Goal: Information Seeking & Learning: Understand process/instructions

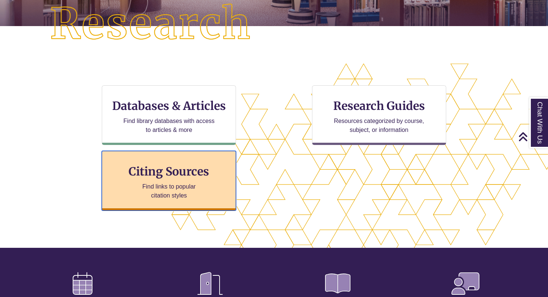
click at [196, 181] on div "Citing Sources Find links to popular citation styles" at bounding box center [169, 181] width 134 height 60
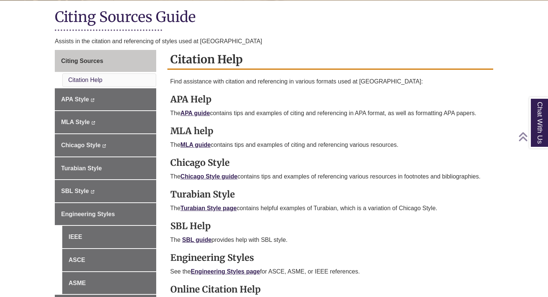
scroll to position [176, 0]
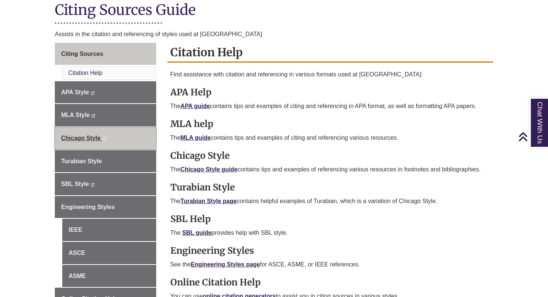
click at [71, 134] on link "Chicago Style This link opens in a new window This link opens in a new window" at bounding box center [105, 138] width 101 height 22
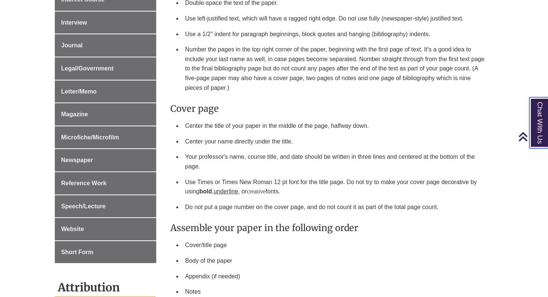
scroll to position [434, 0]
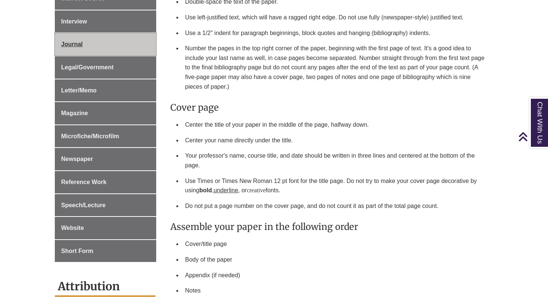
click at [77, 44] on span "Journal" at bounding box center [72, 44] width 22 height 6
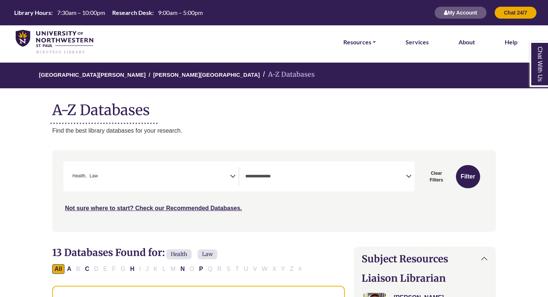
select select "*****"
select select "Database Types Filter"
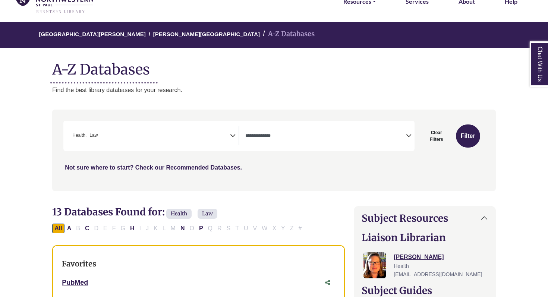
scroll to position [153, 0]
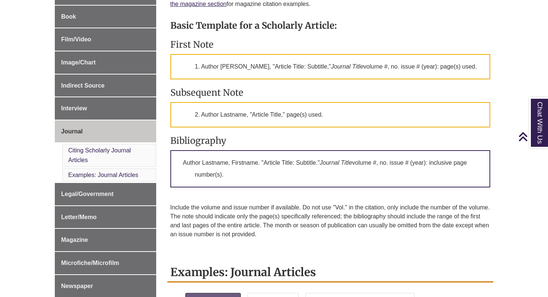
scroll to position [275, 0]
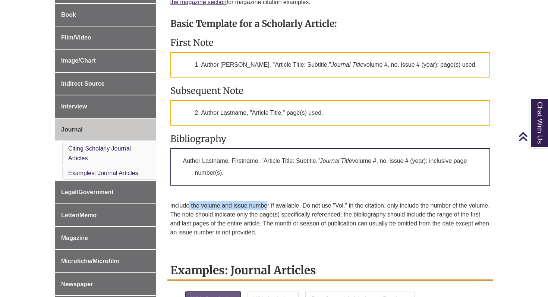
drag, startPoint x: 190, startPoint y: 217, endPoint x: 266, endPoint y: 220, distance: 76.1
click at [266, 220] on p "Include the volume and issue number if available. Do not use "Vol." in the cita…" at bounding box center [330, 219] width 320 height 36
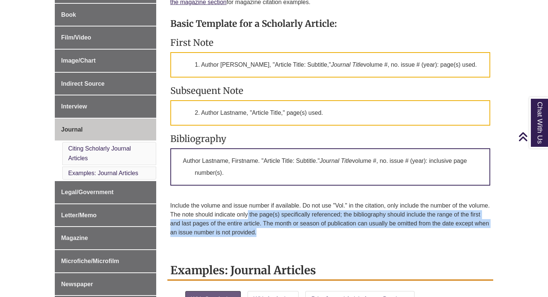
drag, startPoint x: 248, startPoint y: 228, endPoint x: 263, endPoint y: 240, distance: 19.1
click at [263, 237] on p "Include the volume and issue number if available. Do not use "Vol." in the cita…" at bounding box center [330, 219] width 320 height 36
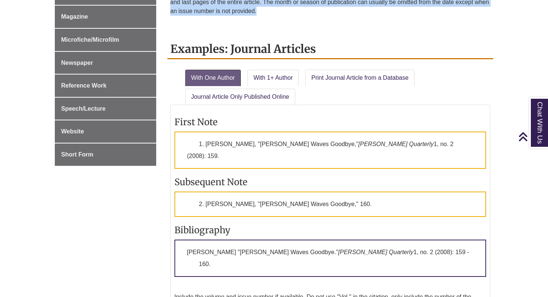
scroll to position [508, 0]
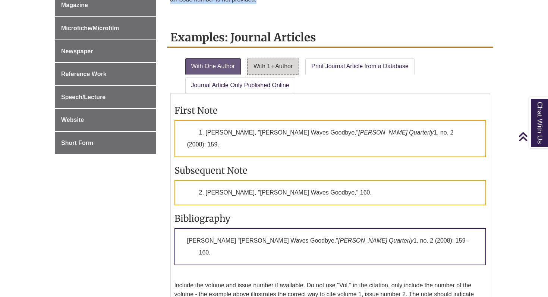
click at [270, 75] on link "With 1+ Author" at bounding box center [273, 66] width 51 height 16
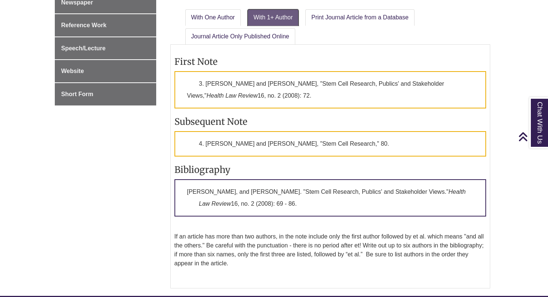
scroll to position [558, 0]
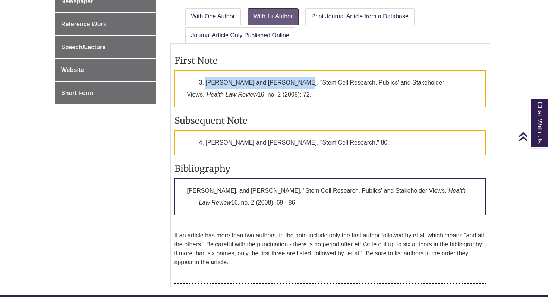
drag, startPoint x: 205, startPoint y: 91, endPoint x: 298, endPoint y: 93, distance: 92.9
click at [298, 93] on p "3. Robin Downey and Rose Geransar, "Stem Cell Research, Publics' and Stakeholde…" at bounding box center [331, 88] width 312 height 37
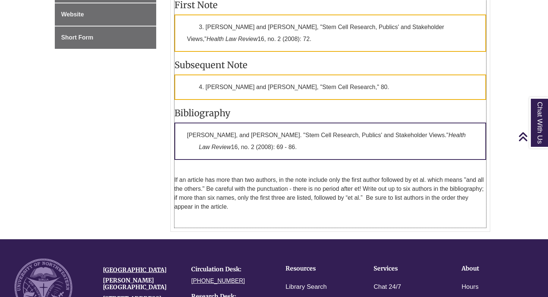
scroll to position [610, 0]
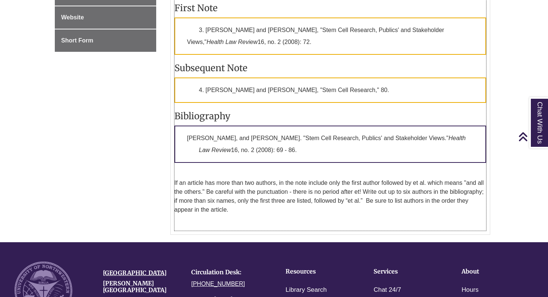
drag, startPoint x: 195, startPoint y: 143, endPoint x: 319, endPoint y: 154, distance: 124.6
click at [319, 154] on p "Downey, Robin, and Rose Geransar. "Stem Cell Research, Publics' and Stakeholder…" at bounding box center [331, 144] width 312 height 37
drag, startPoint x: 299, startPoint y: 164, endPoint x: 184, endPoint y: 153, distance: 115.4
click at [184, 153] on p "Downey, Robin, and Rose Geransar. "Stem Cell Research, Publics' and Stakeholder…" at bounding box center [331, 144] width 312 height 37
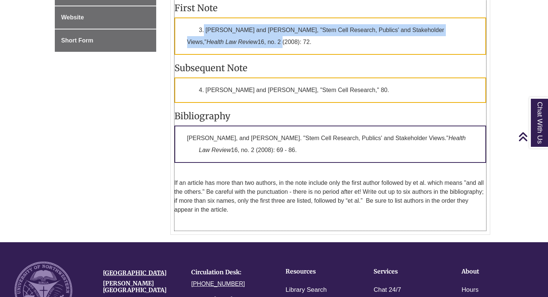
drag, startPoint x: 204, startPoint y: 38, endPoint x: 245, endPoint y: 57, distance: 44.9
click at [245, 55] on p "3. Robin Downey and Rose Geransar, "Stem Cell Research, Publics' and Stakeholde…" at bounding box center [331, 36] width 312 height 37
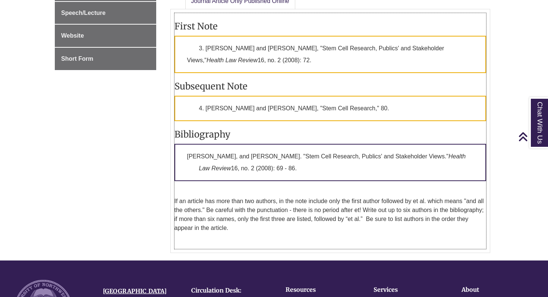
scroll to position [590, 0]
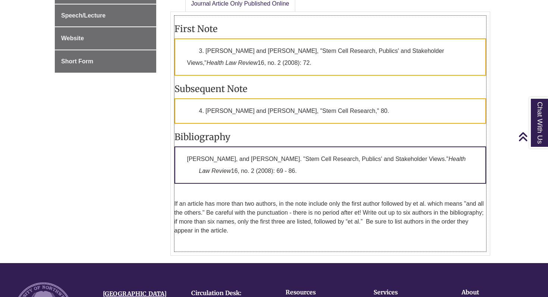
drag, startPoint x: 225, startPoint y: 62, endPoint x: 306, endPoint y: 72, distance: 81.9
click at [306, 72] on p "3. Robin Downey and Rose Geransar, "Stem Cell Research, Publics' and Stakeholde…" at bounding box center [331, 56] width 312 height 37
click at [293, 66] on p "3. Robin Downey and Rose Geransar, "Stem Cell Research, Publics' and Stakeholde…" at bounding box center [331, 56] width 312 height 37
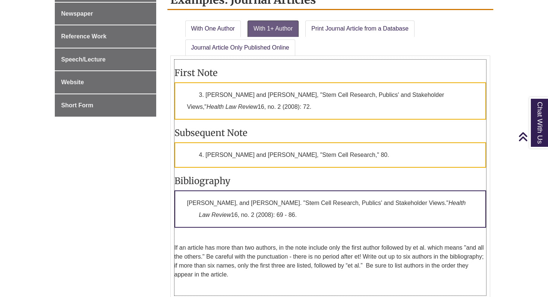
scroll to position [548, 0]
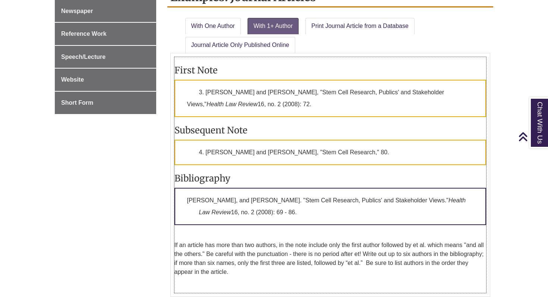
drag, startPoint x: 215, startPoint y: 111, endPoint x: 229, endPoint y: 120, distance: 16.9
click at [229, 117] on p "3. Robin Downey and Rose Geransar, "Stem Cell Research, Publics' and Stakeholde…" at bounding box center [331, 98] width 312 height 37
click at [254, 117] on p "3. Robin Downey and Rose Geransar, "Stem Cell Research, Publics' and Stakeholde…" at bounding box center [331, 98] width 312 height 37
click at [252, 113] on p "3. Robin Downey and Rose Geransar, "Stem Cell Research, Publics' and Stakeholde…" at bounding box center [331, 98] width 312 height 37
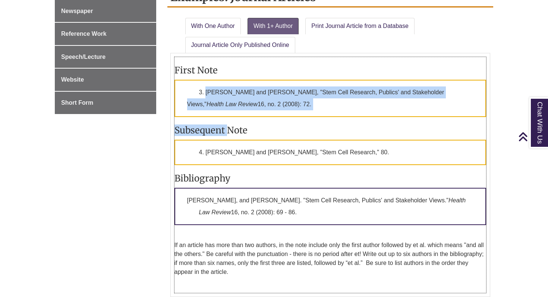
drag, startPoint x: 207, startPoint y: 104, endPoint x: 226, endPoint y: 141, distance: 41.2
click at [226, 141] on div "First Note 3. Robin Downey and Rose Geransar, "Stem Cell Research, Publics' and…" at bounding box center [331, 175] width 312 height 236
click at [226, 136] on h3 "Subsequent Note" at bounding box center [331, 131] width 312 height 12
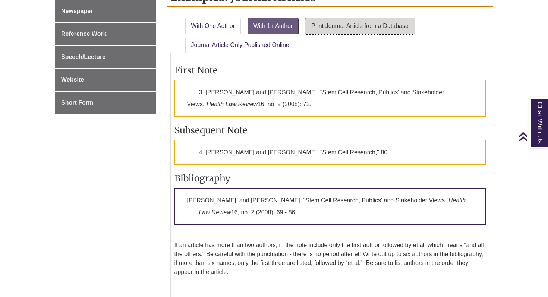
click at [323, 34] on link "Print Journal Article from a Database" at bounding box center [359, 26] width 109 height 16
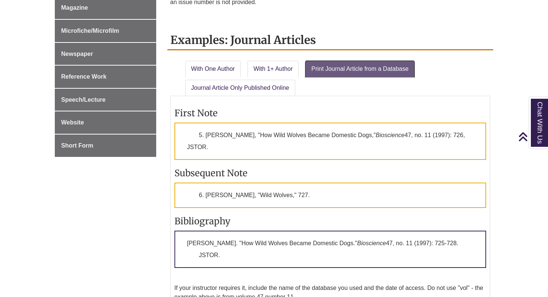
scroll to position [499, 0]
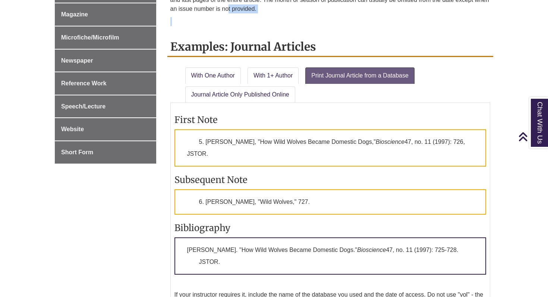
drag, startPoint x: 266, startPoint y: 32, endPoint x: 228, endPoint y: 18, distance: 40.1
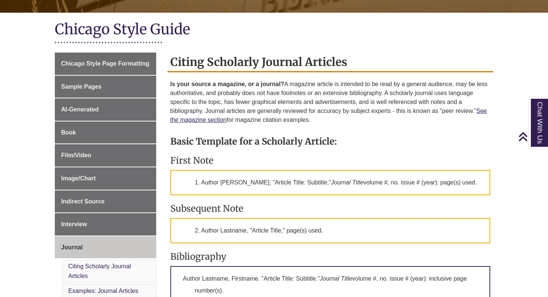
scroll to position [90, 0]
